Goal: Task Accomplishment & Management: Manage account settings

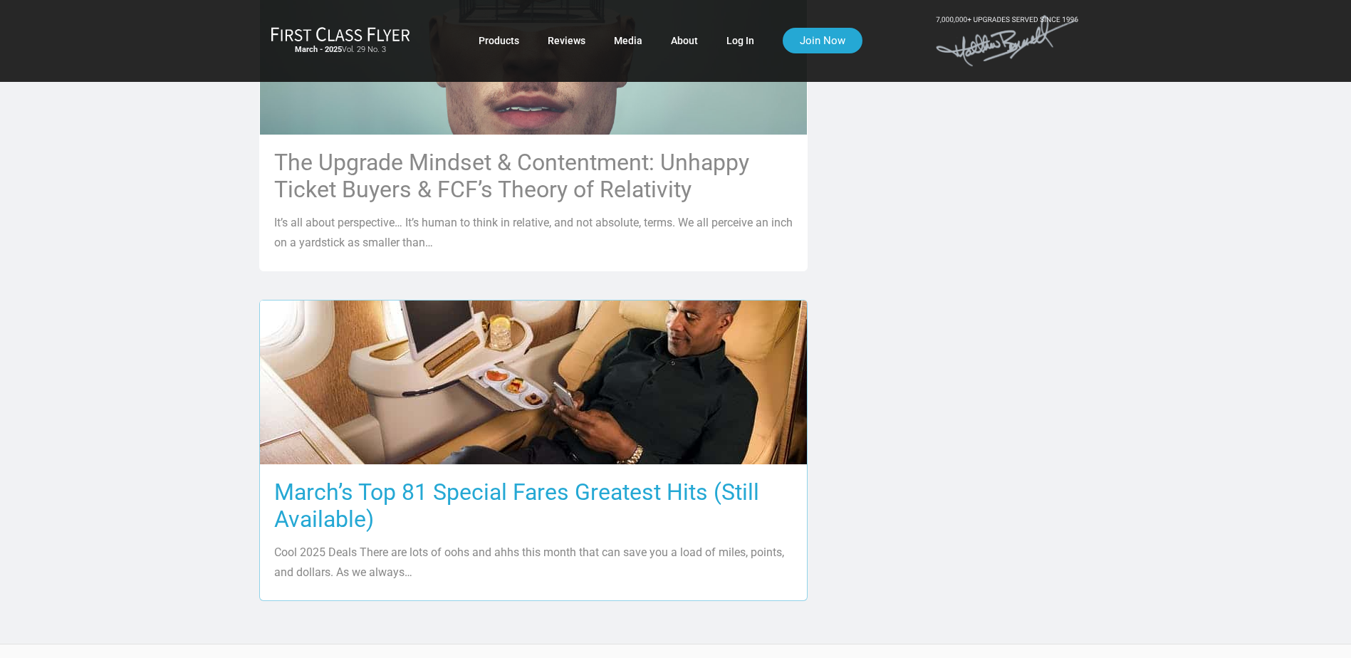
scroll to position [1211, 0]
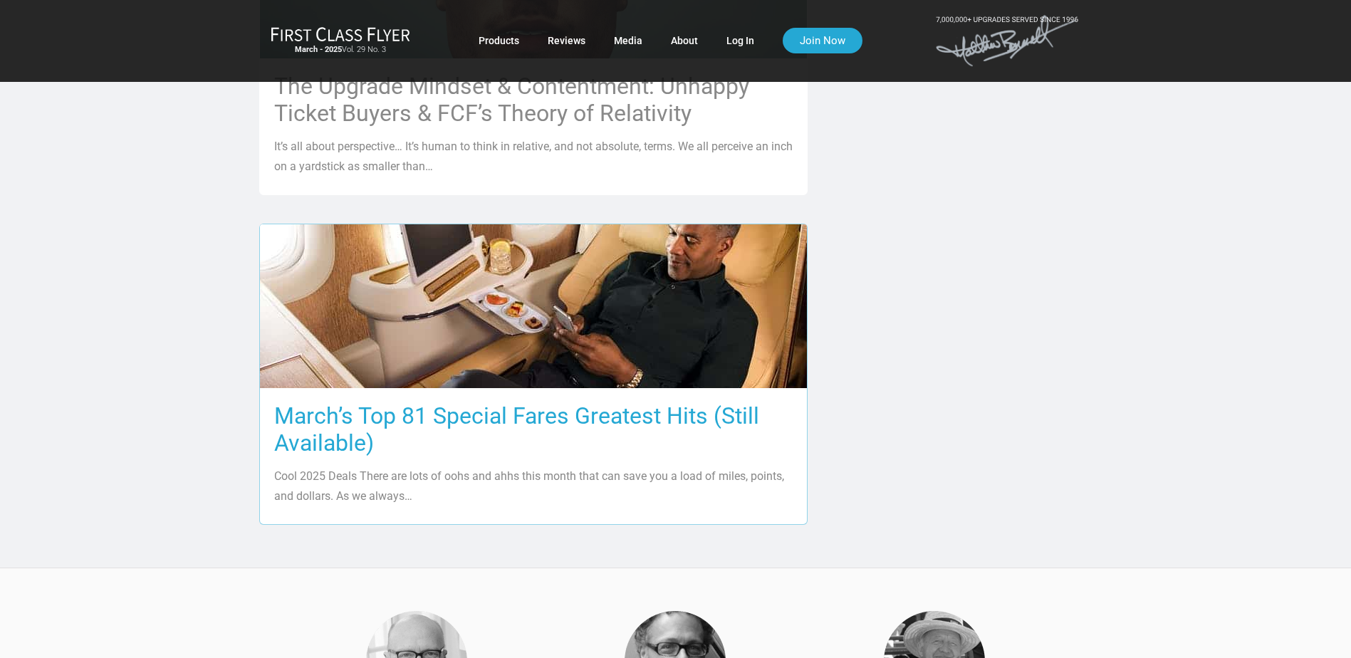
click at [430, 402] on h3 "March’s Top 81 Special Fares Greatest Hits (Still Available)" at bounding box center [533, 429] width 519 height 54
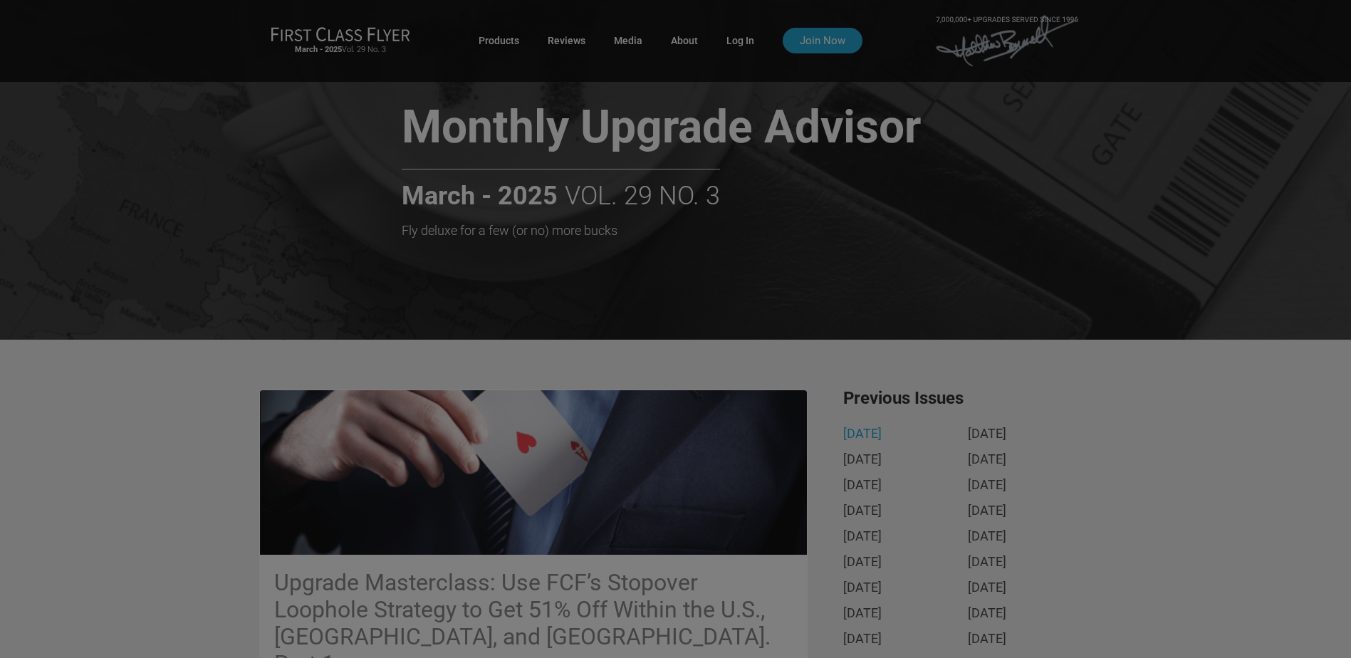
scroll to position [0, 0]
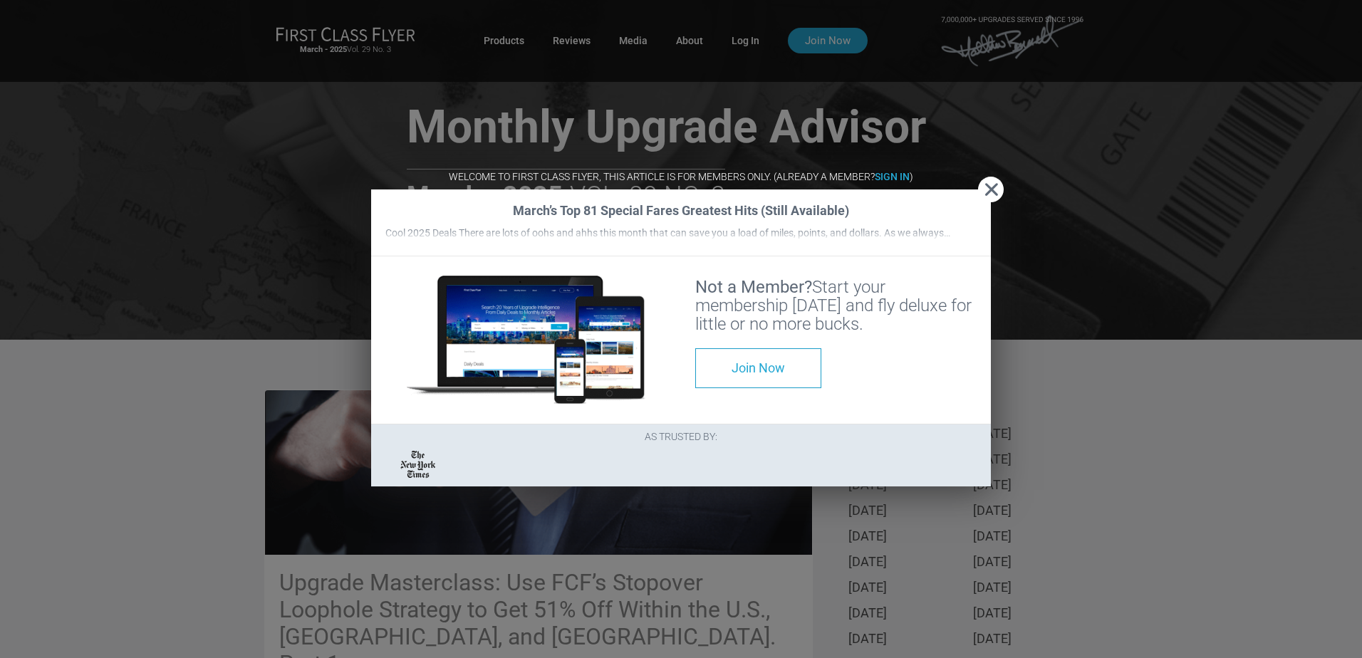
click at [976, 172] on div "Welcome to First Class Flyer, this article is for members only. (Already a memb…" at bounding box center [681, 181] width 620 height 18
click at [987, 182] on span "Close" at bounding box center [991, 189] width 26 height 15
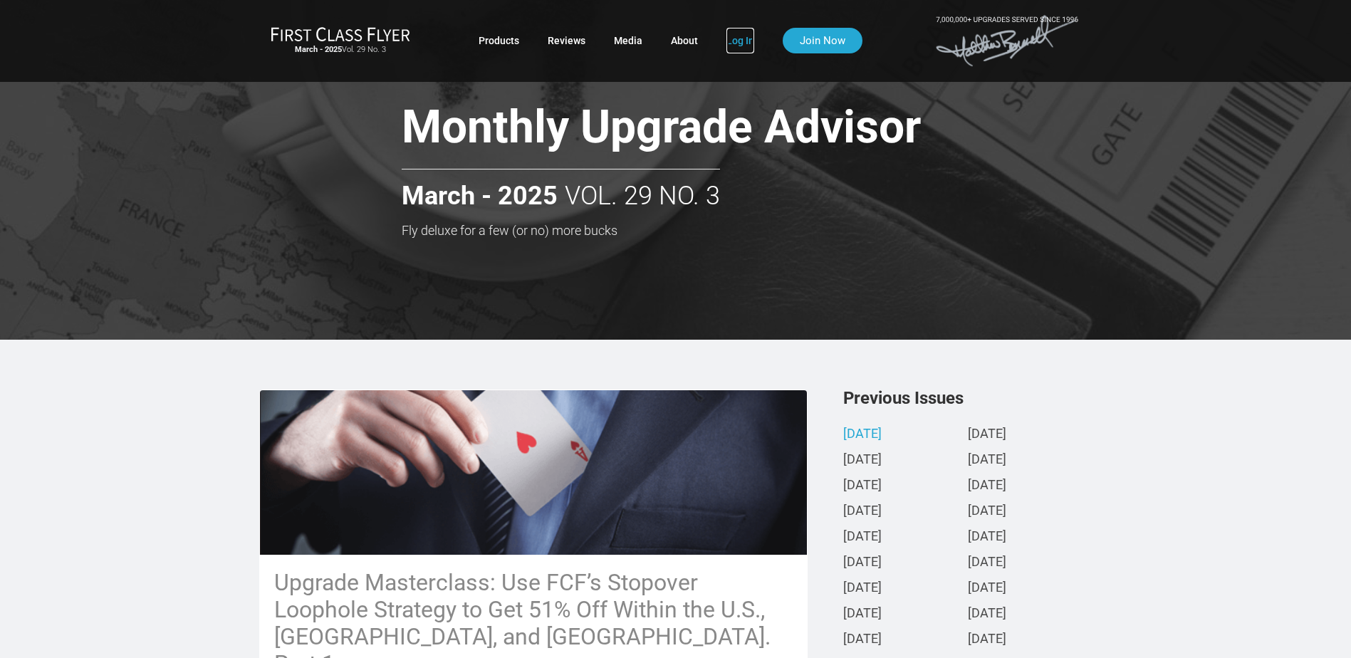
click at [728, 41] on link "Log In" at bounding box center [741, 41] width 28 height 26
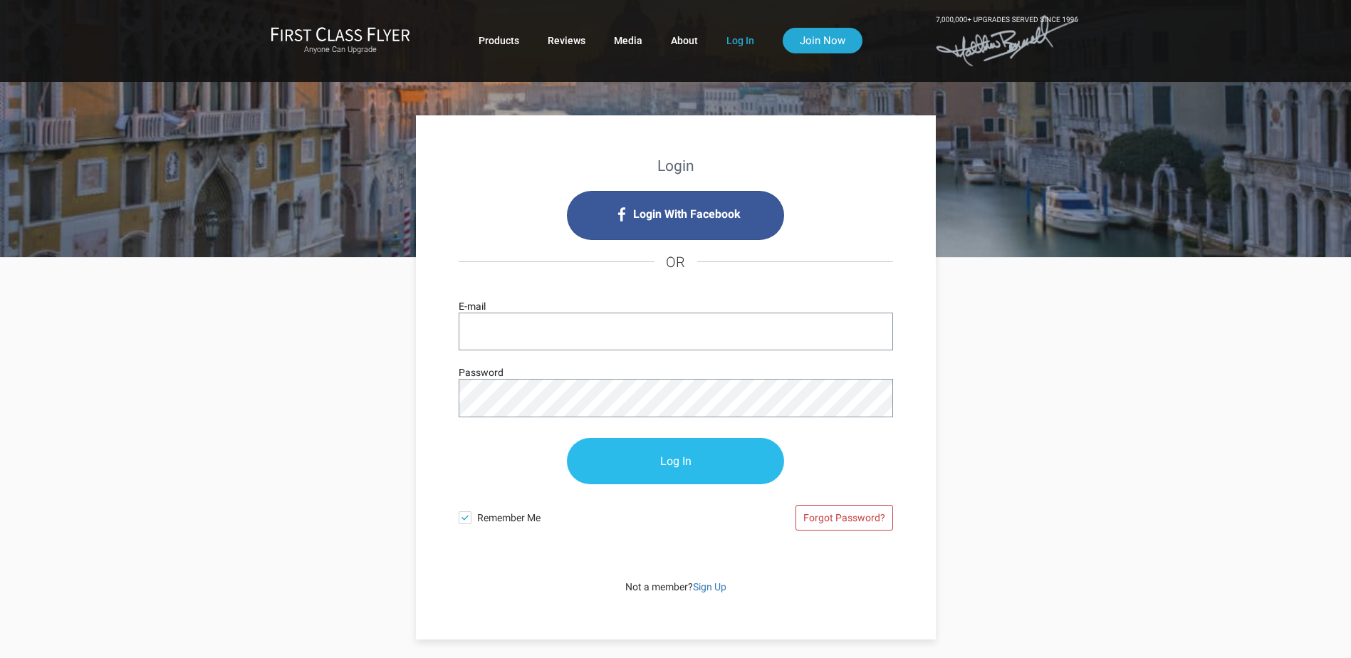
type input "[EMAIL_ADDRESS][DOMAIN_NAME]"
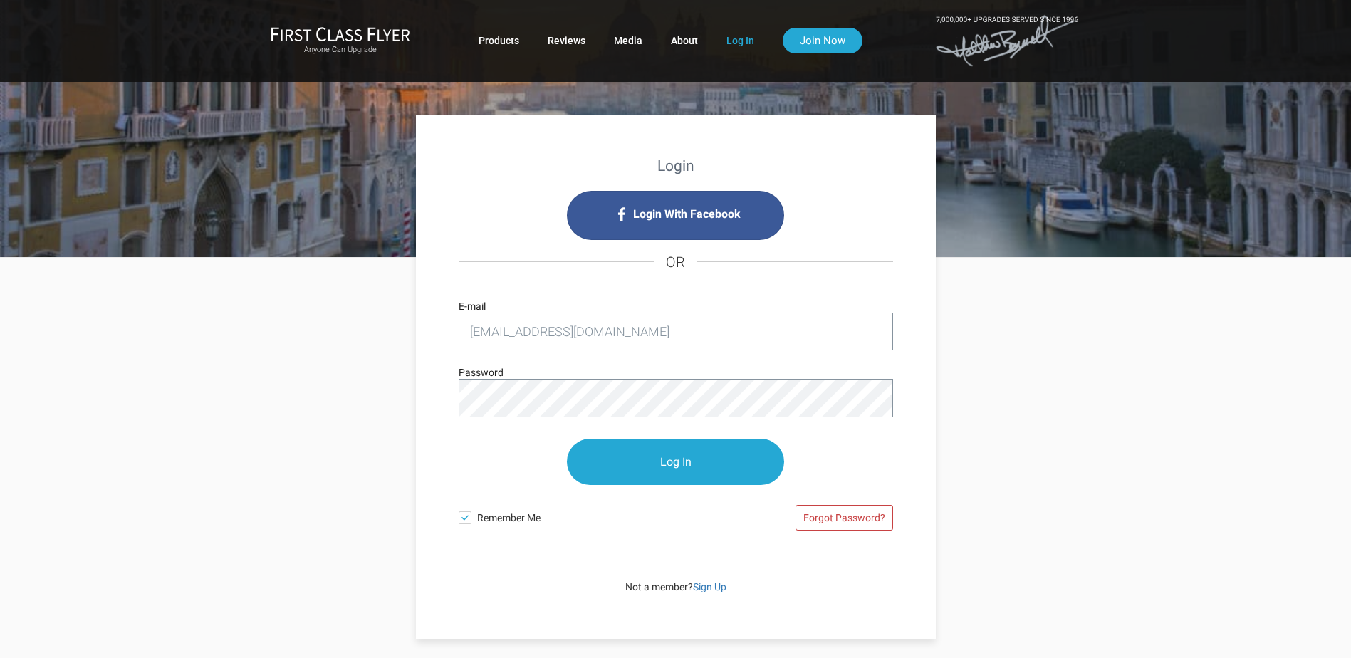
drag, startPoint x: 653, startPoint y: 452, endPoint x: 726, endPoint y: 438, distance: 74.7
click at [650, 452] on input "Log In" at bounding box center [675, 462] width 217 height 46
